Goal: Task Accomplishment & Management: Manage account settings

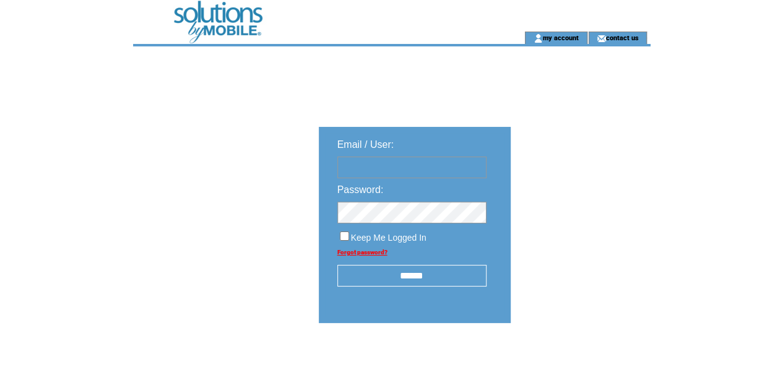
type input "********"
click at [393, 277] on input "******" at bounding box center [411, 276] width 149 height 22
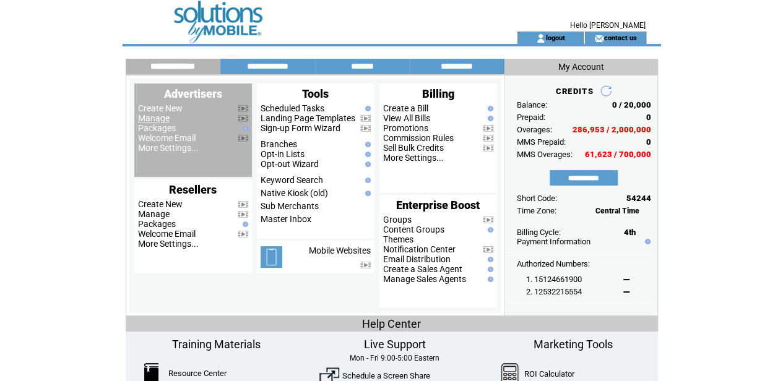
click at [151, 119] on link "Manage" at bounding box center [154, 118] width 32 height 10
